Goal: Task Accomplishment & Management: Use online tool/utility

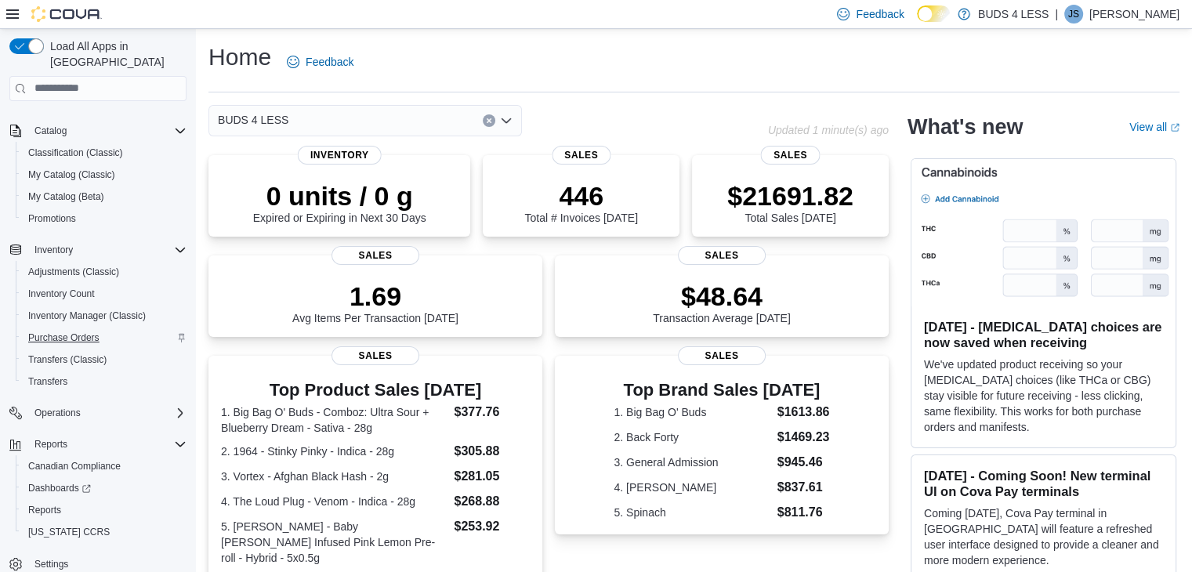
scroll to position [89, 0]
click at [63, 499] on link "Reports" at bounding box center [44, 508] width 45 height 19
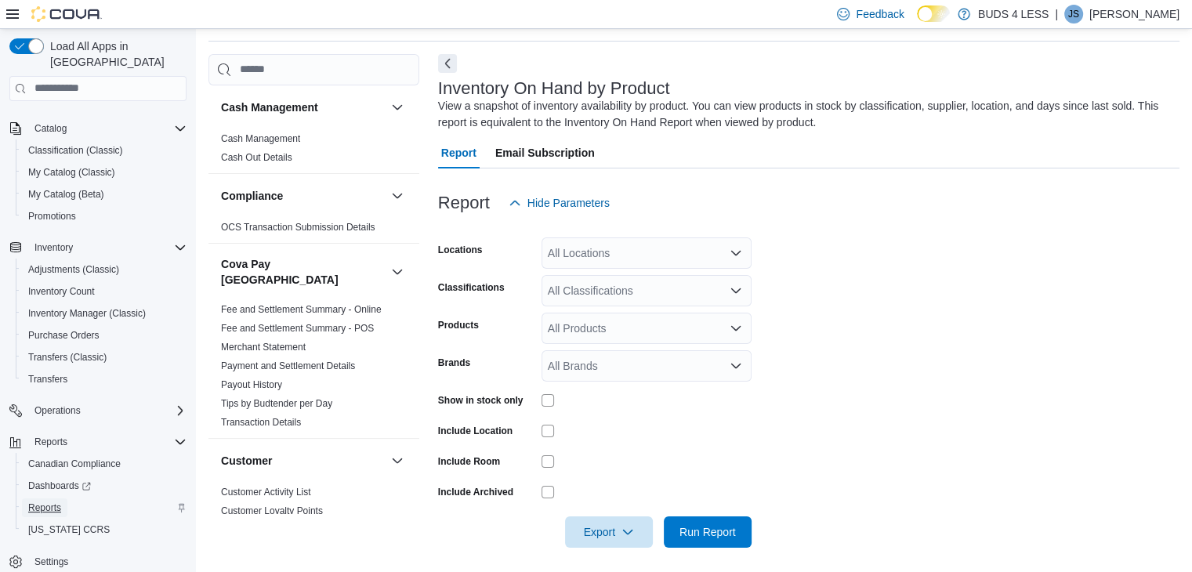
scroll to position [53, 0]
click at [600, 237] on div "All Locations" at bounding box center [647, 251] width 210 height 31
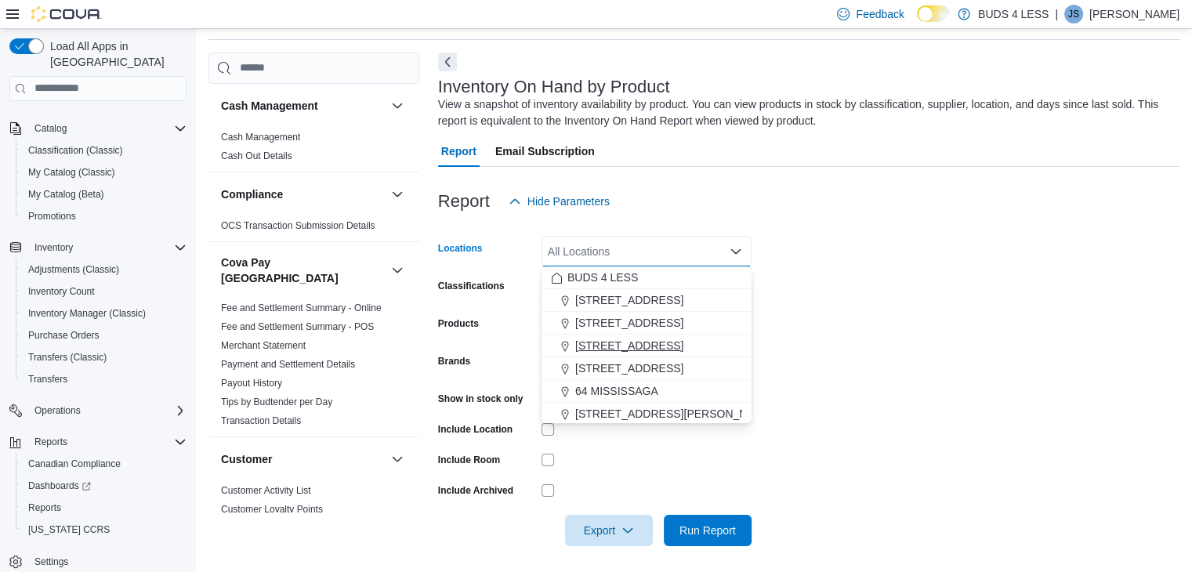
click at [605, 349] on span "23 Young Street" at bounding box center [629, 346] width 108 height 16
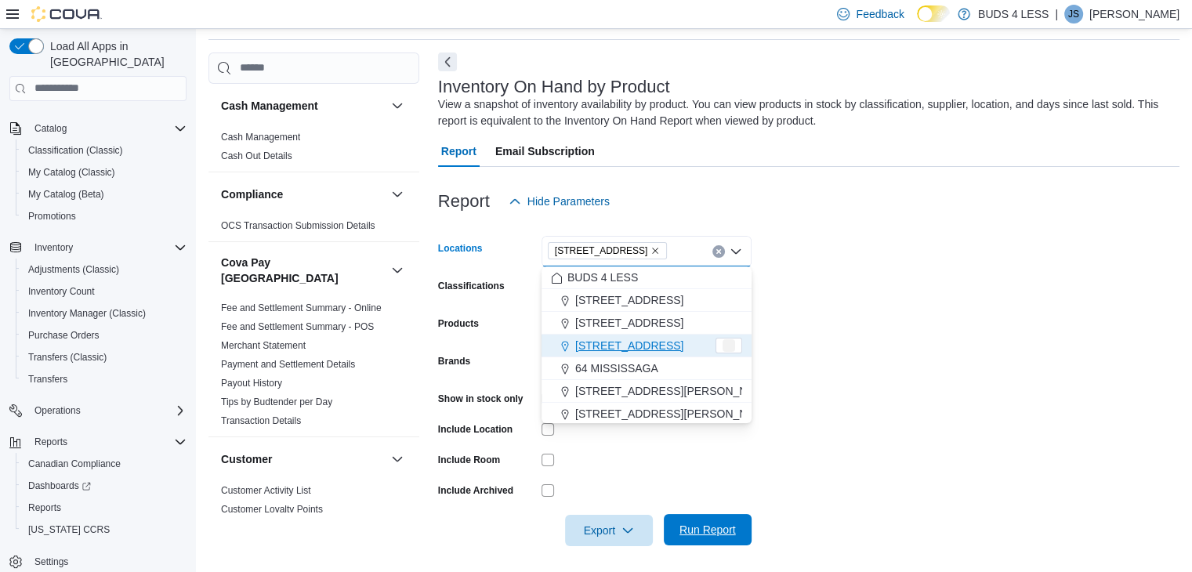
click at [684, 528] on span "Run Report" at bounding box center [708, 530] width 56 height 16
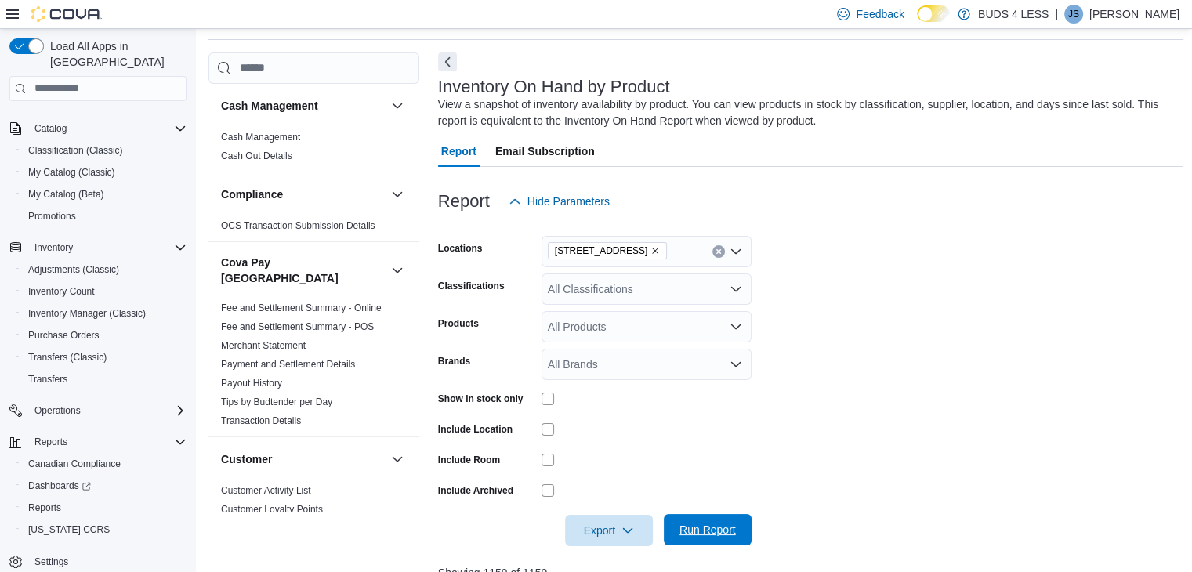
click at [700, 535] on span "Run Report" at bounding box center [708, 530] width 56 height 16
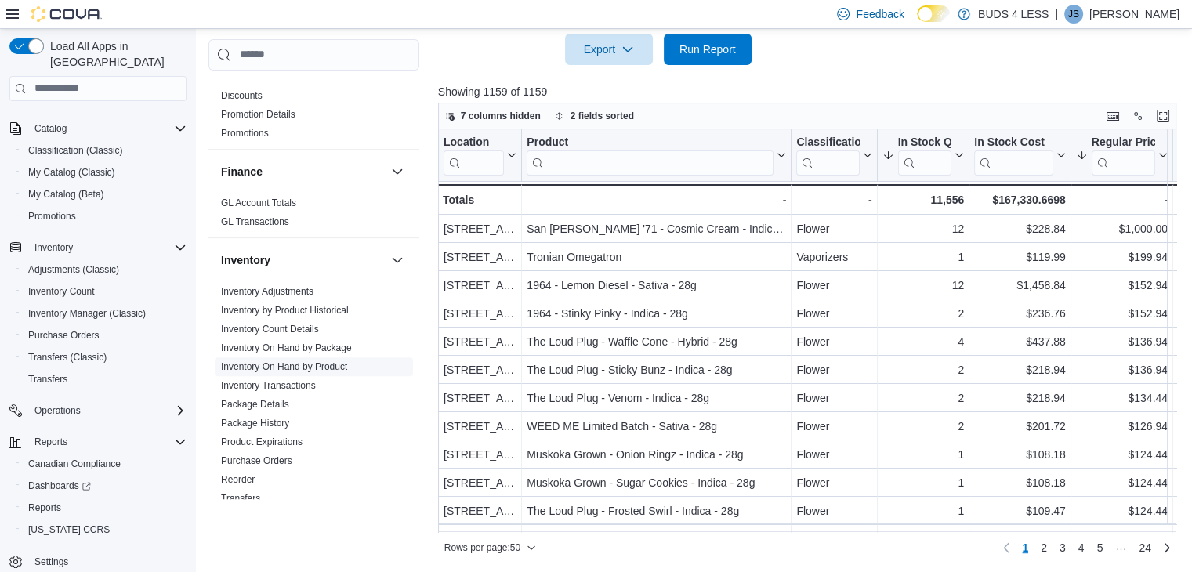
scroll to position [549, 0]
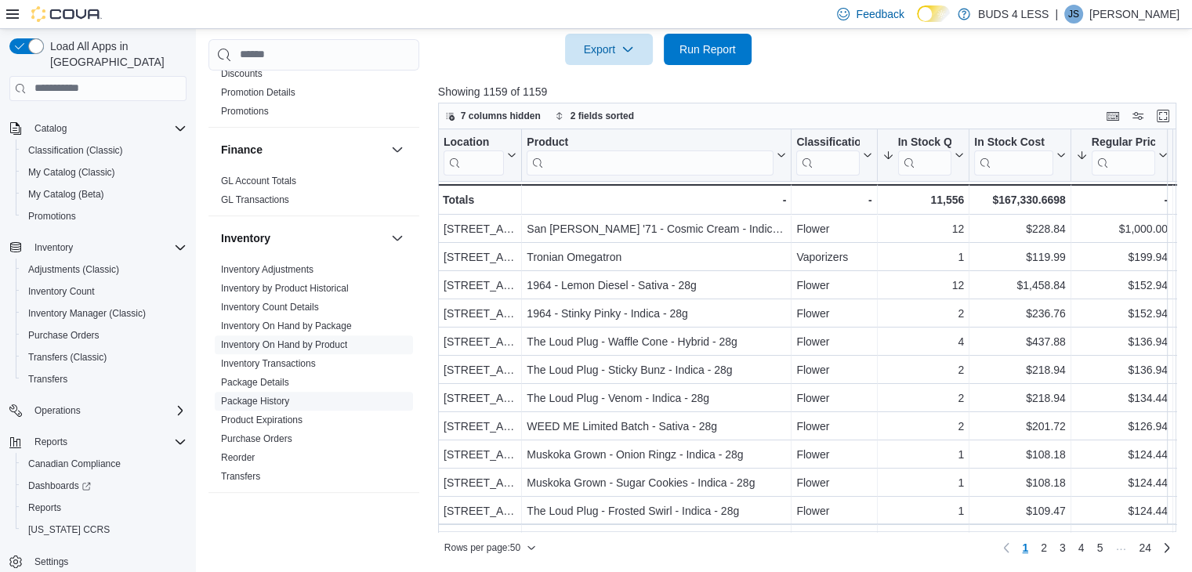
click at [251, 452] on link "Reorder" at bounding box center [238, 457] width 34 height 11
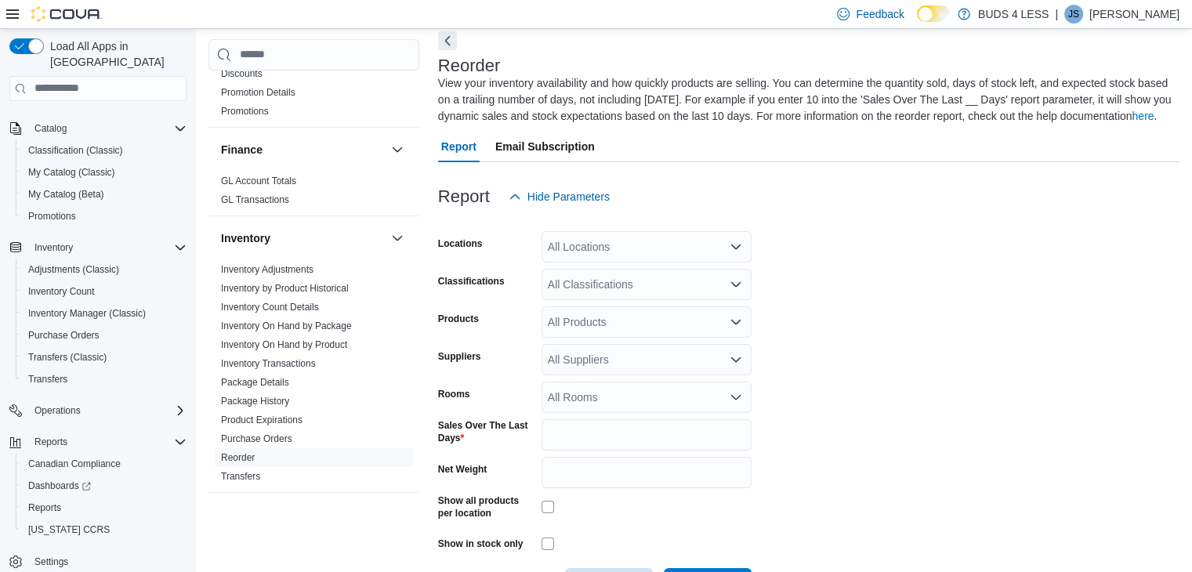
scroll to position [69, 0]
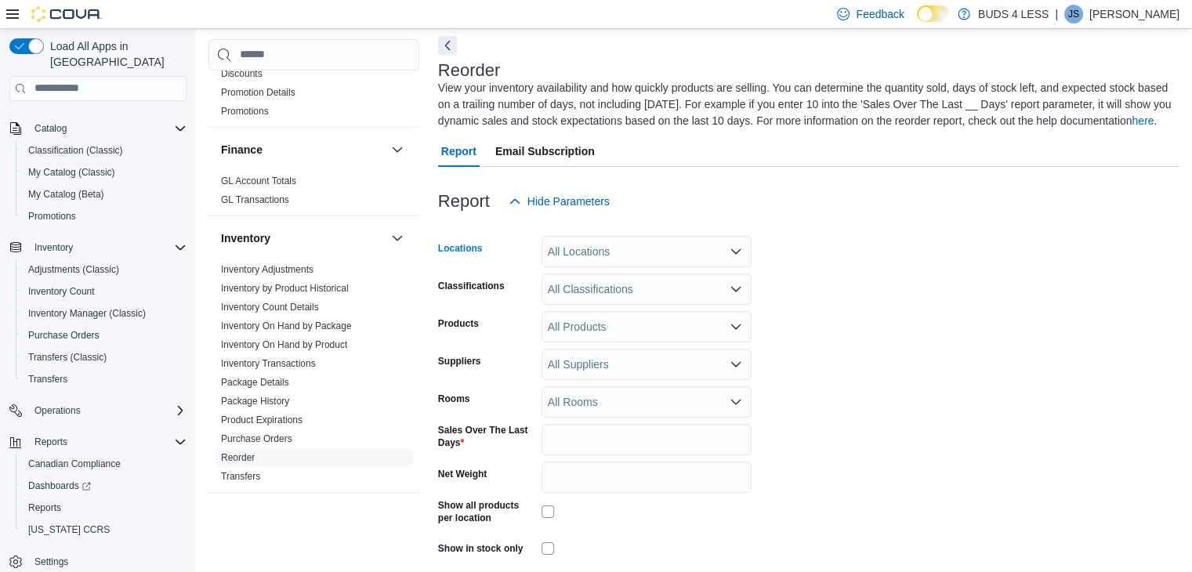
click at [632, 259] on div "All Locations" at bounding box center [647, 251] width 210 height 31
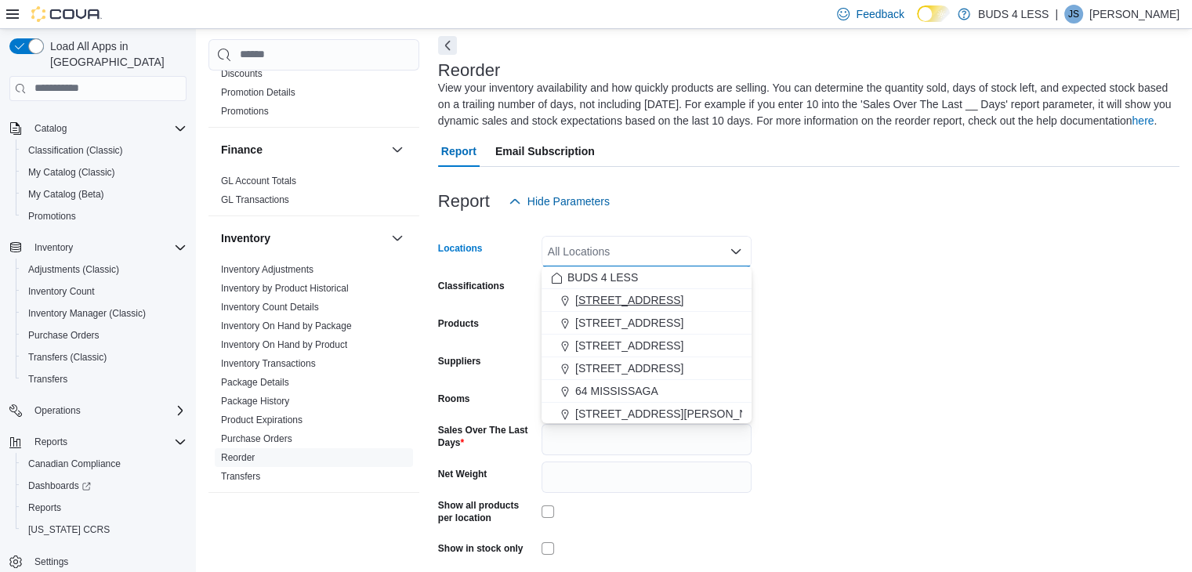
click at [624, 303] on span "145 Mapleview Dr W, Unit A" at bounding box center [629, 300] width 108 height 16
click at [848, 283] on form "Locations 145 Mapleview Dr W, Unit A Combo box. Selected. 145 Mapleview Dr W, U…" at bounding box center [809, 410] width 742 height 387
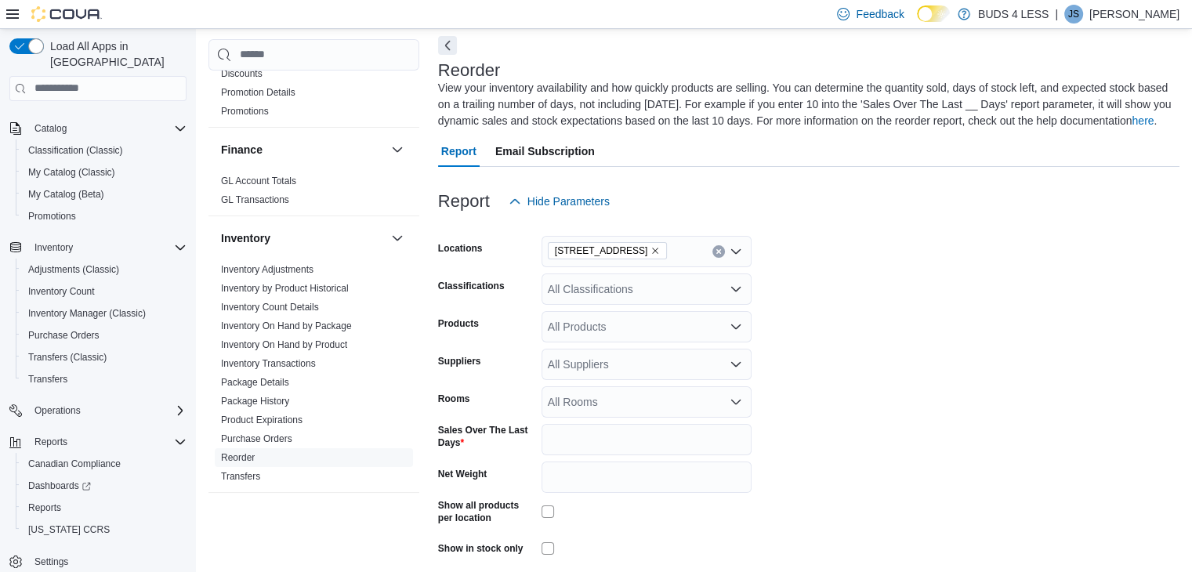
click at [608, 296] on div "All Classifications" at bounding box center [647, 289] width 210 height 31
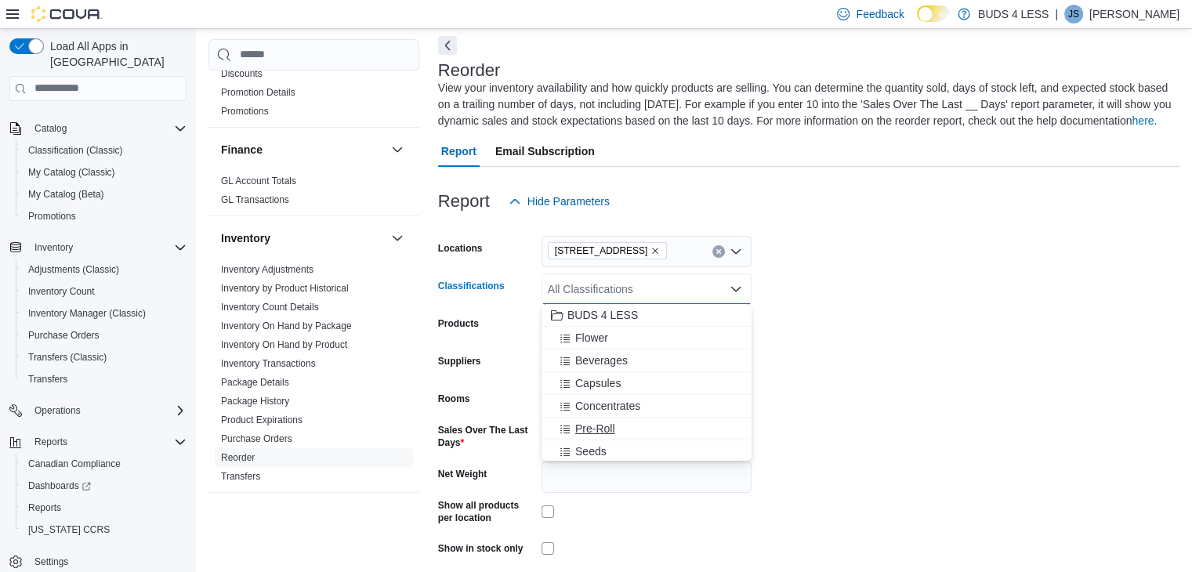
click at [605, 427] on span "Pre-Roll" at bounding box center [595, 429] width 40 height 16
click at [878, 372] on form "Locations 145 Mapleview Dr W, Unit A Classifications Pre-Roll Combo box. Select…" at bounding box center [809, 410] width 742 height 387
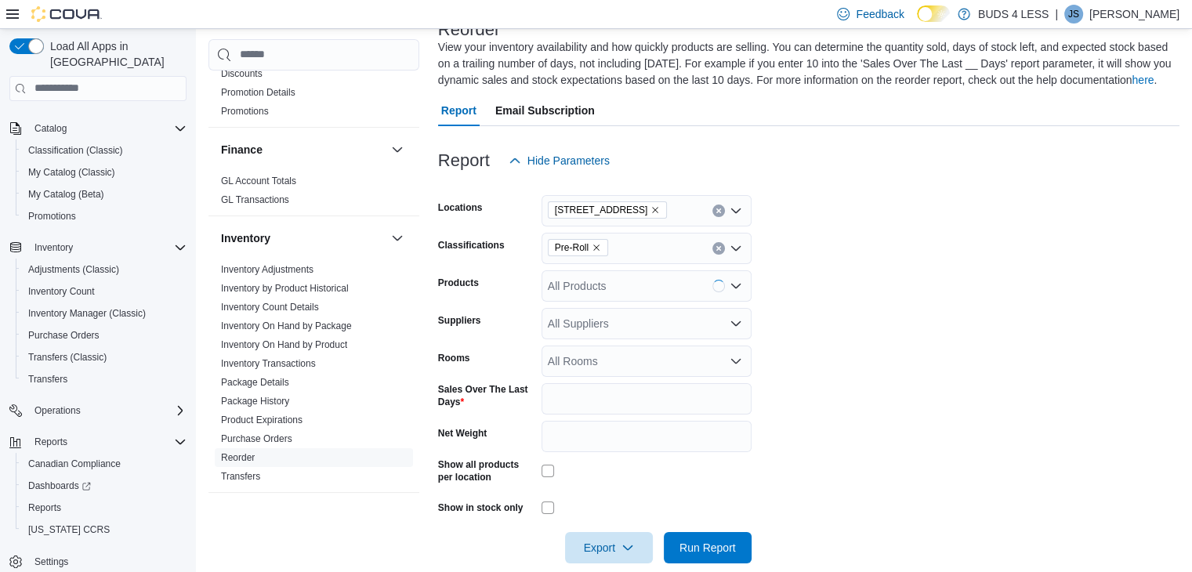
scroll to position [132, 0]
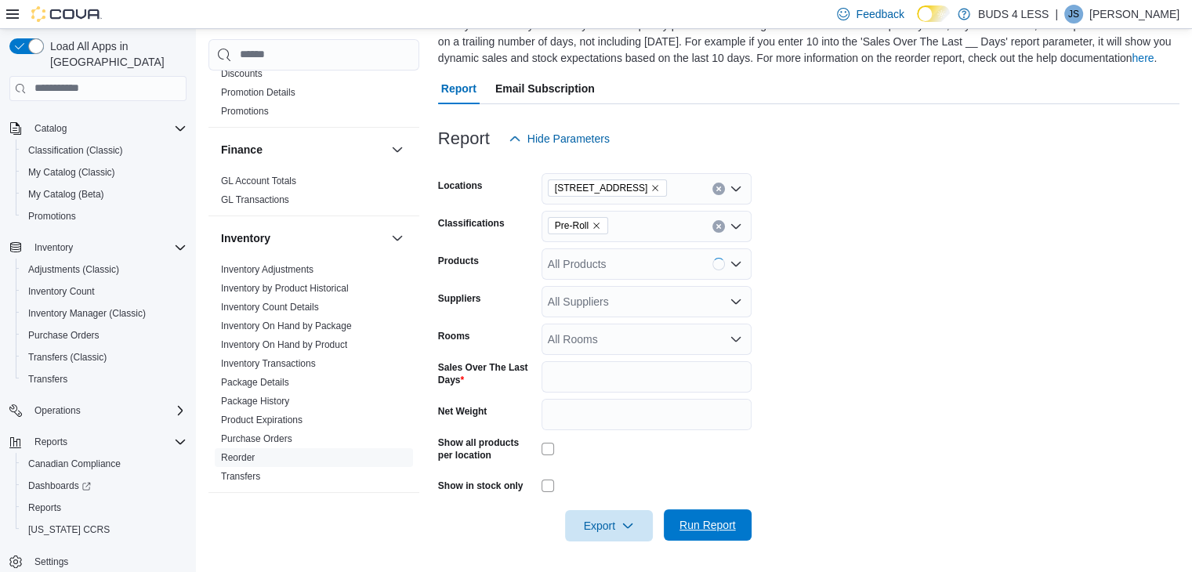
click at [709, 528] on span "Run Report" at bounding box center [708, 525] width 56 height 16
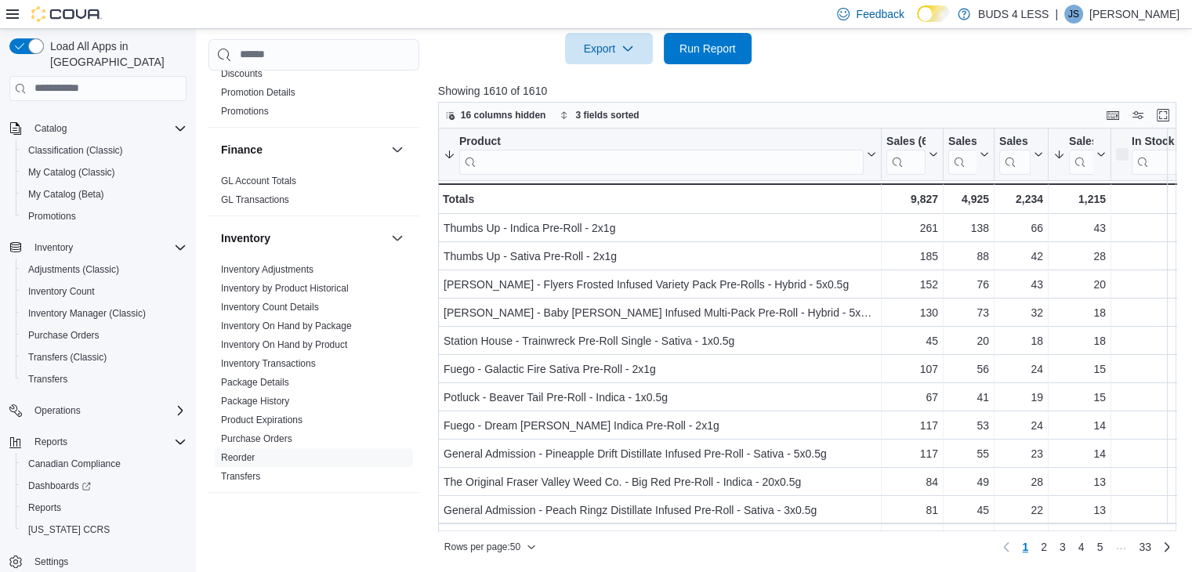
scroll to position [453, 0]
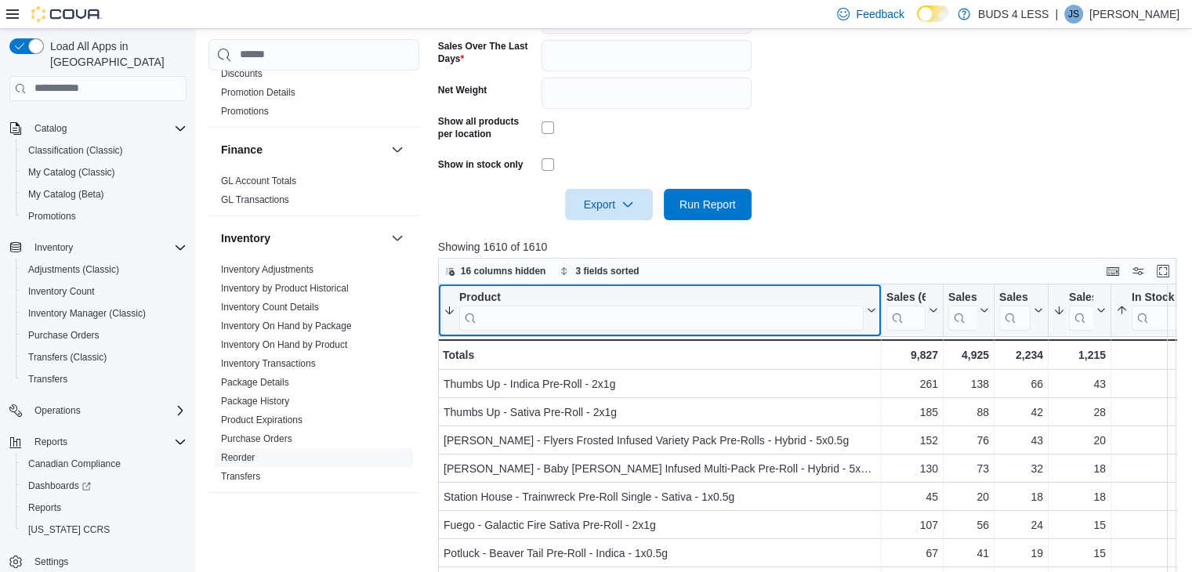
click at [608, 329] on input "search" at bounding box center [661, 317] width 404 height 25
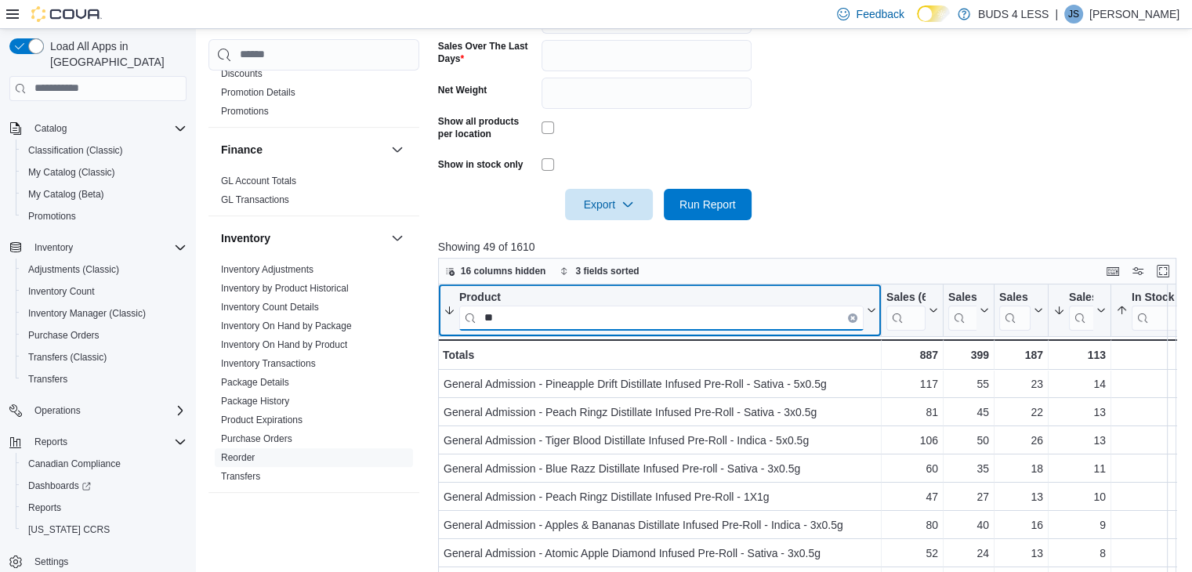
type input "*"
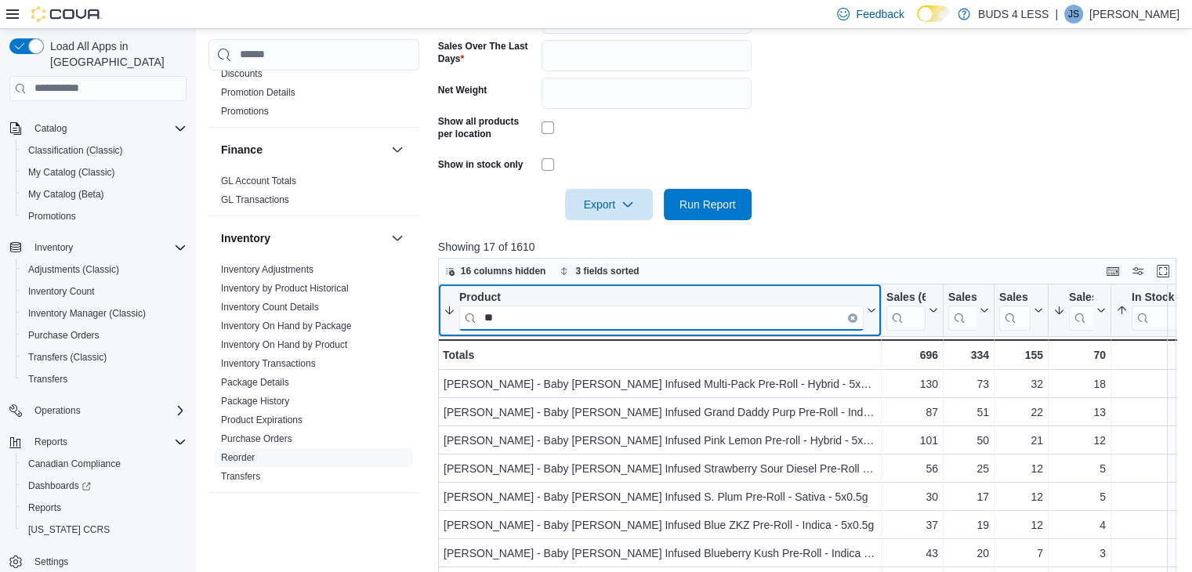
type input "*"
